Goal: Task Accomplishment & Management: Use online tool/utility

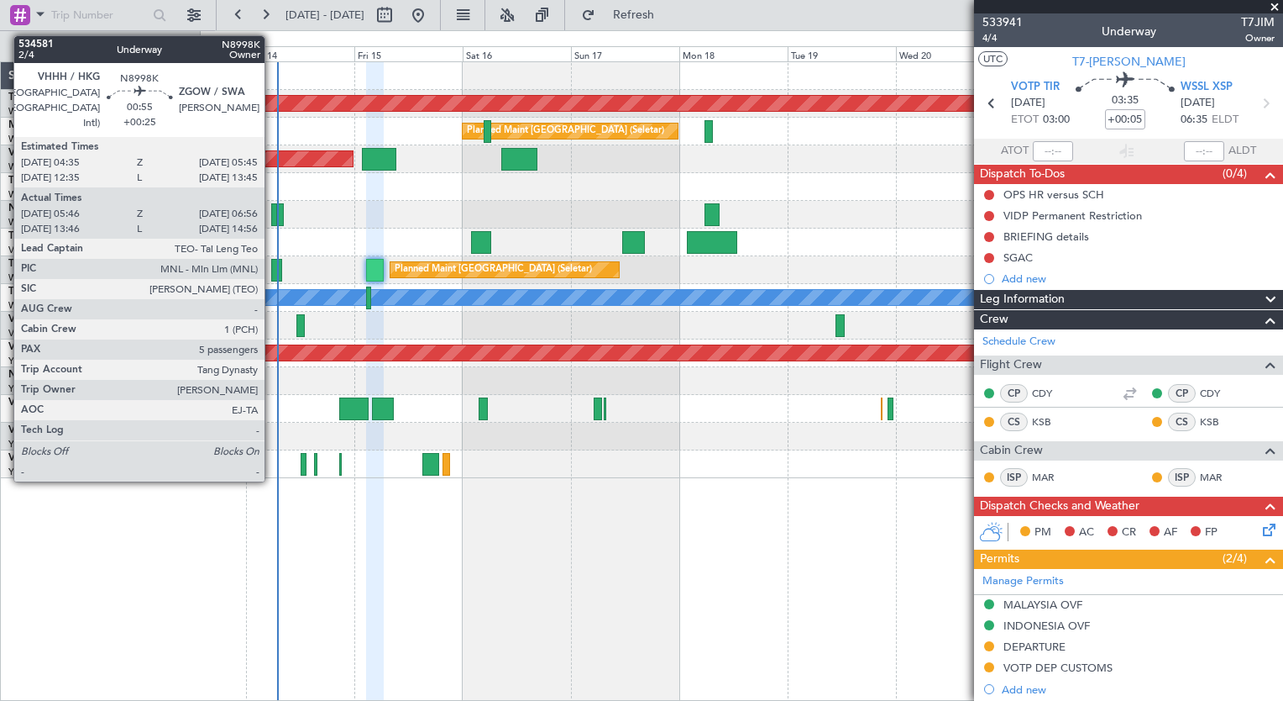
click at [272, 218] on div at bounding box center [274, 214] width 6 height 23
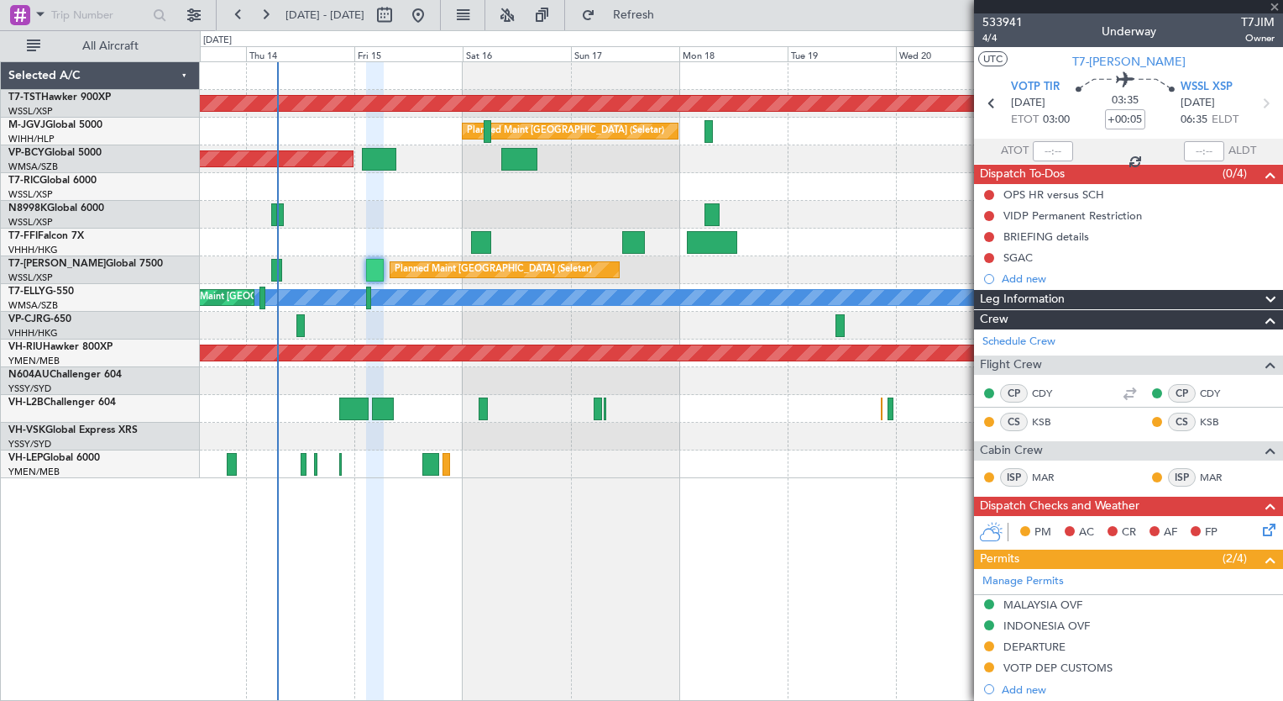
type input "+00:25"
type input "05:56"
type input "06:51"
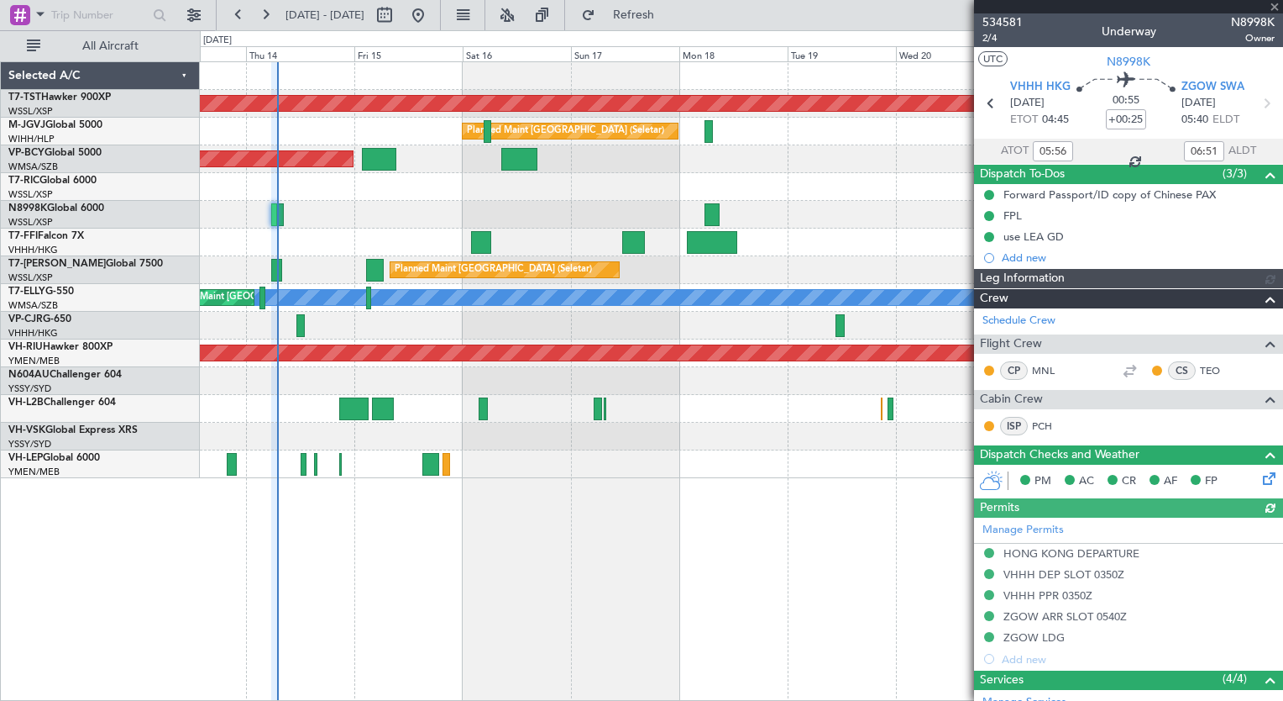
type input "[PERSON_NAME] (KYA)"
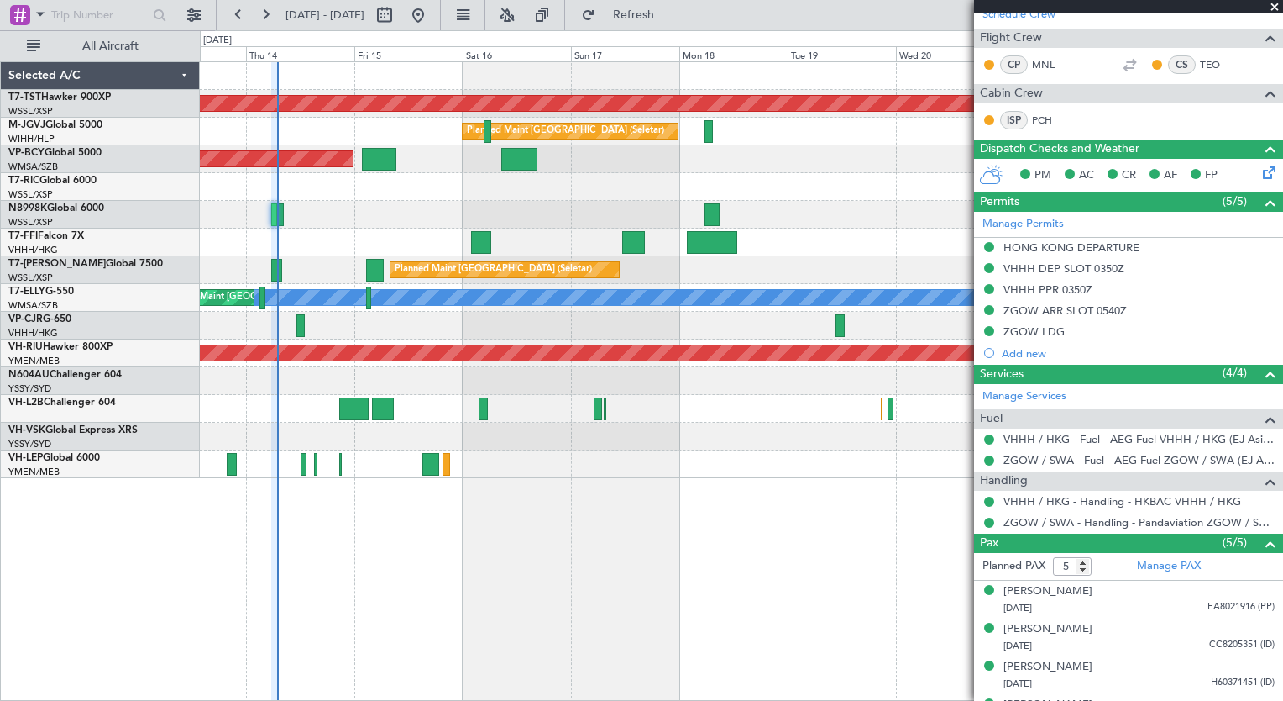
scroll to position [371, 0]
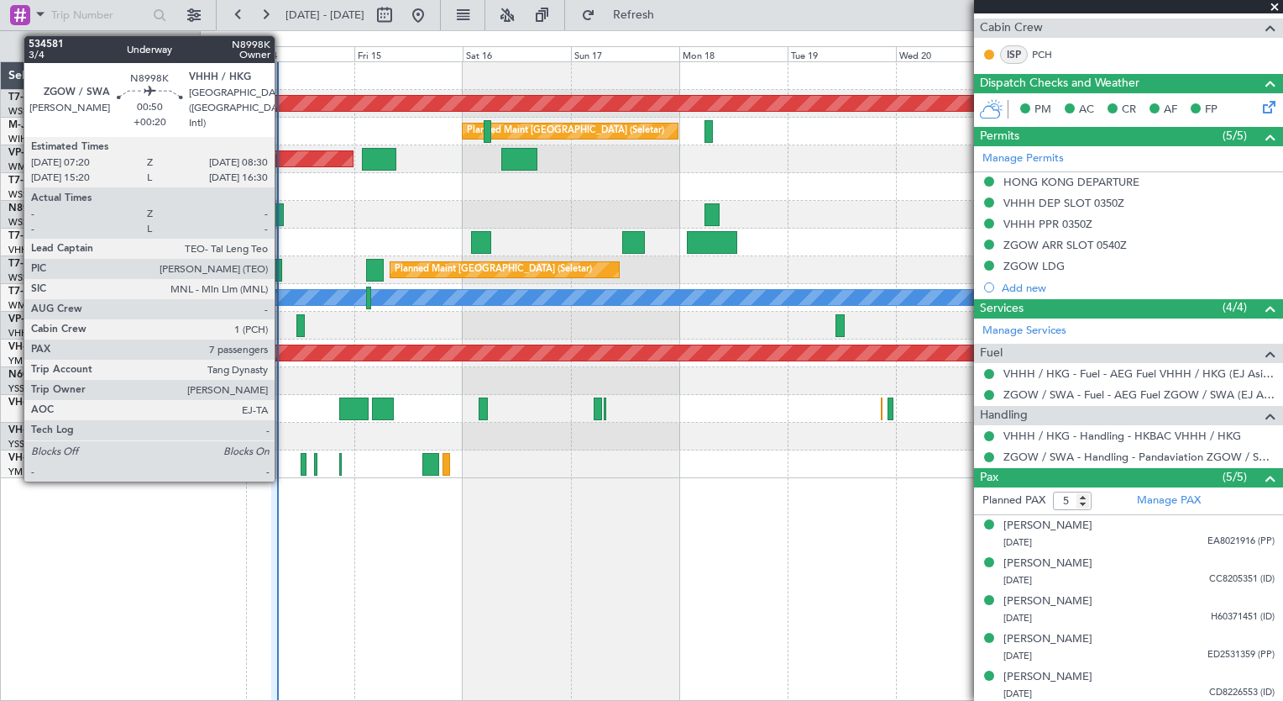
click at [282, 217] on div at bounding box center [281, 214] width 6 height 23
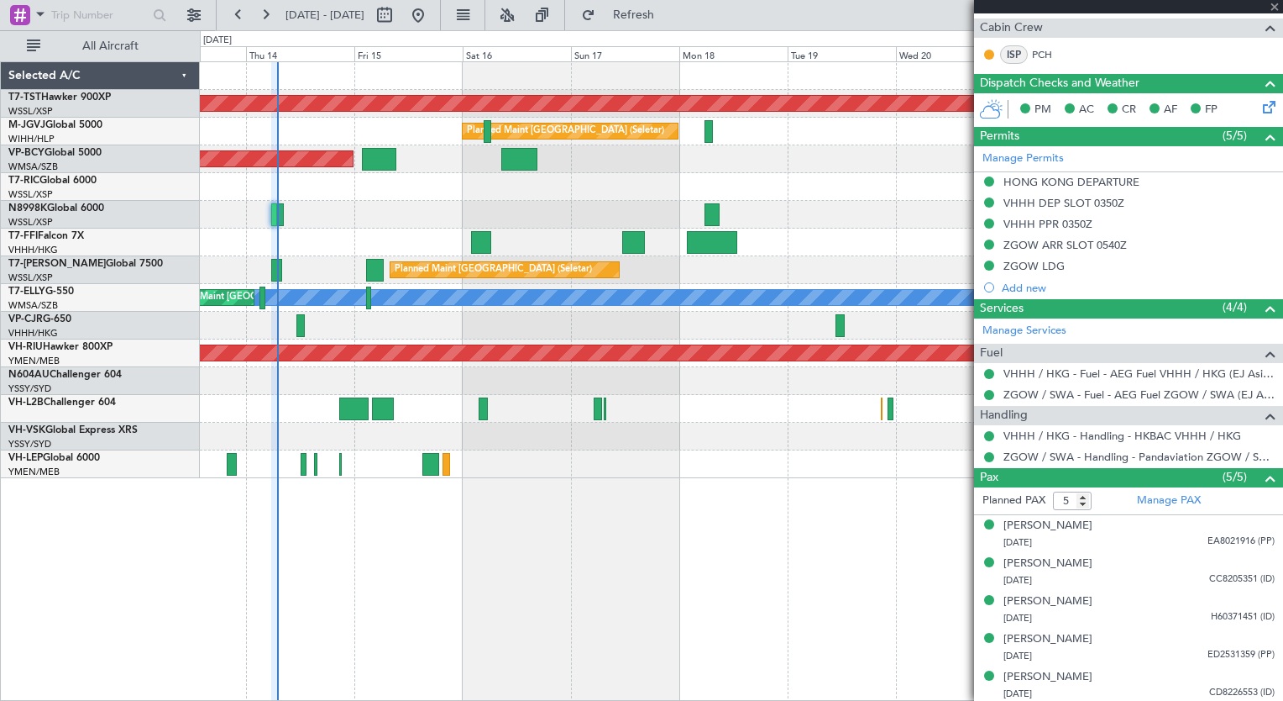
type input "+00:20"
type input "7"
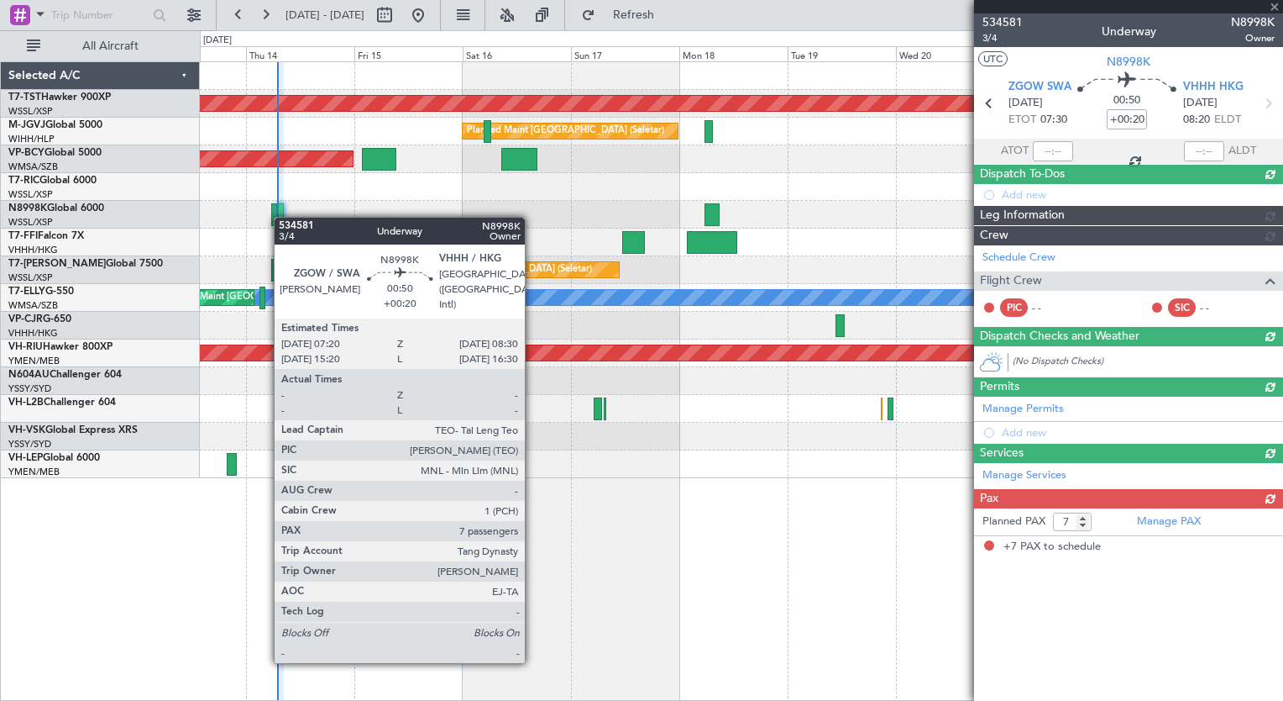
scroll to position [0, 0]
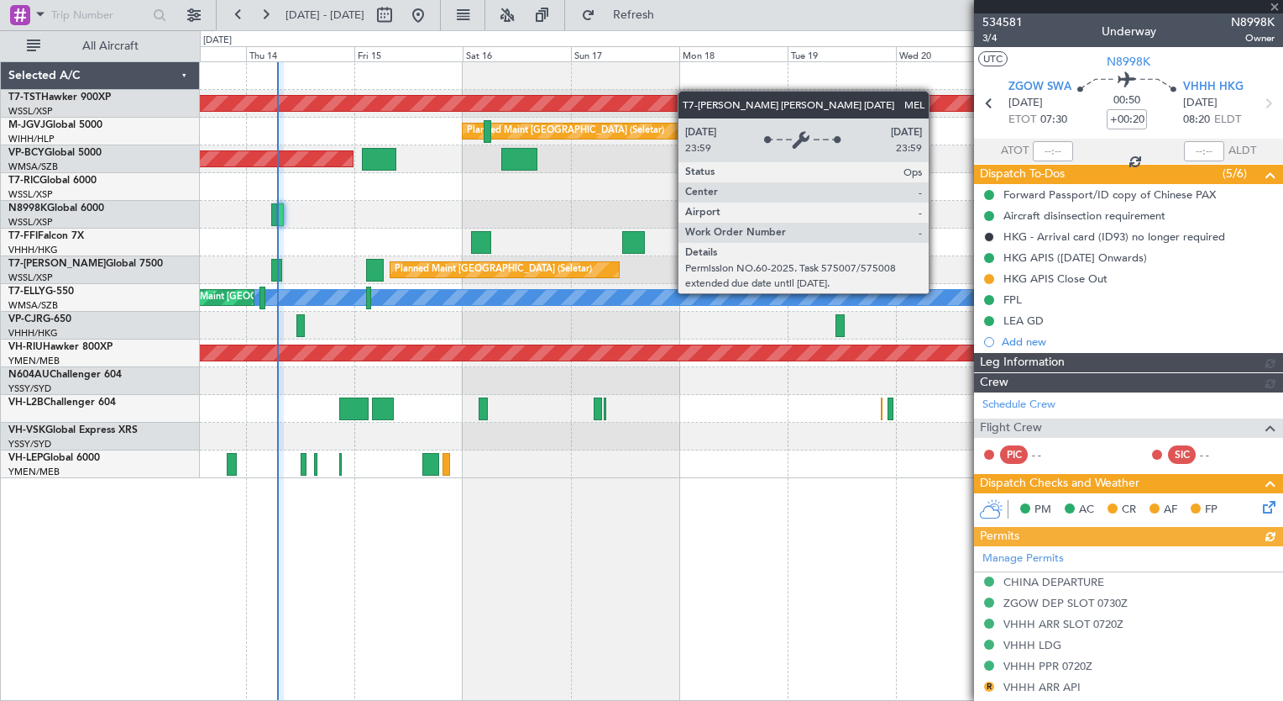
type input "[PERSON_NAME] (KYA)"
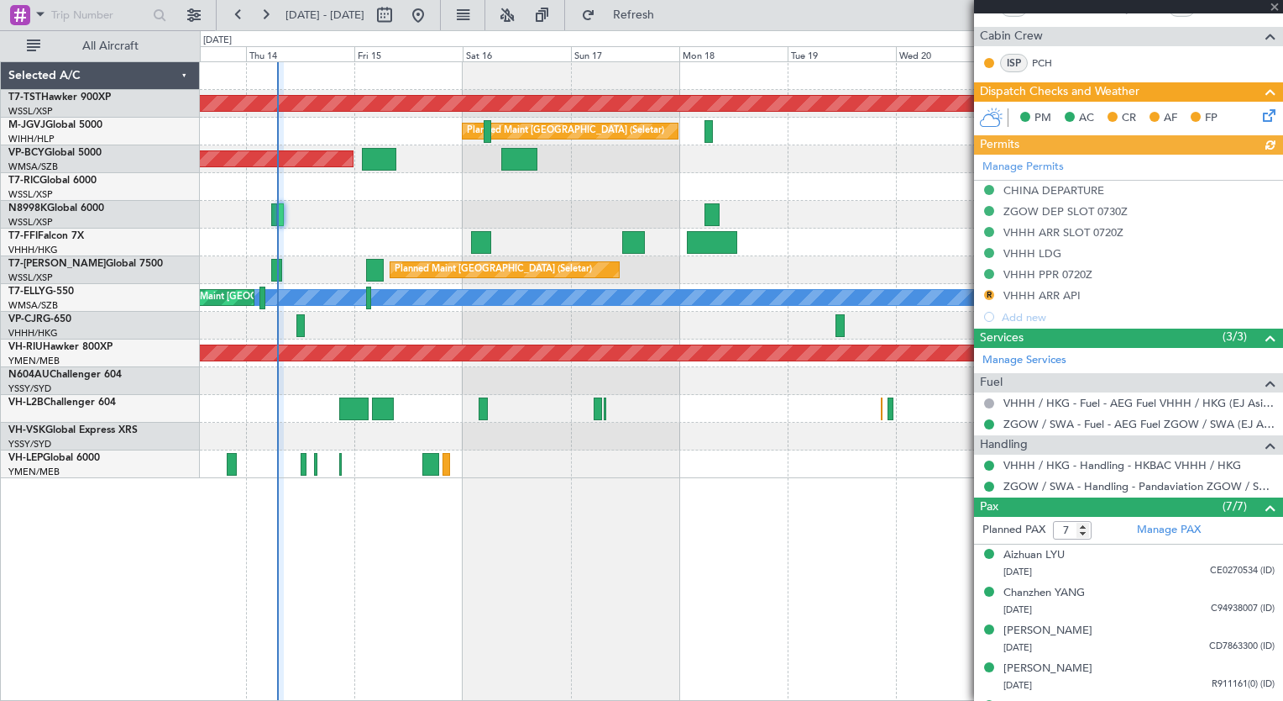
scroll to position [552, 0]
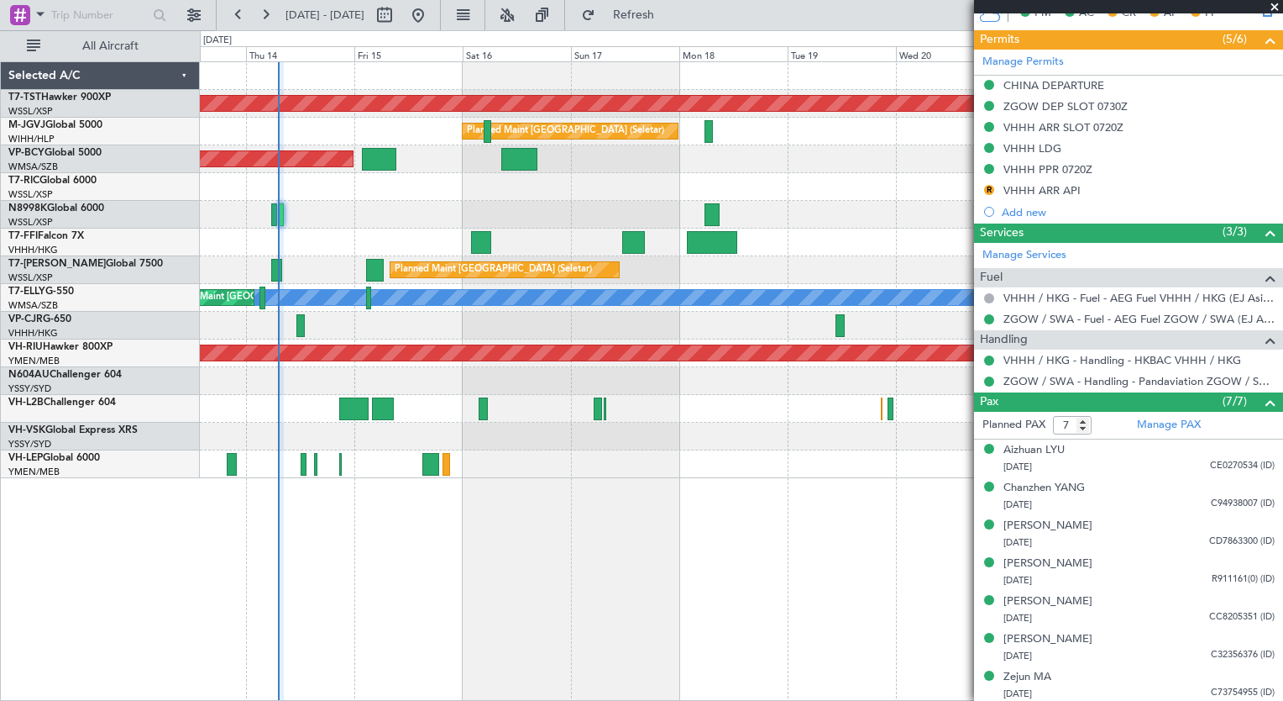
type input "[PERSON_NAME] (KYA)"
